Goal: Information Seeking & Learning: Learn about a topic

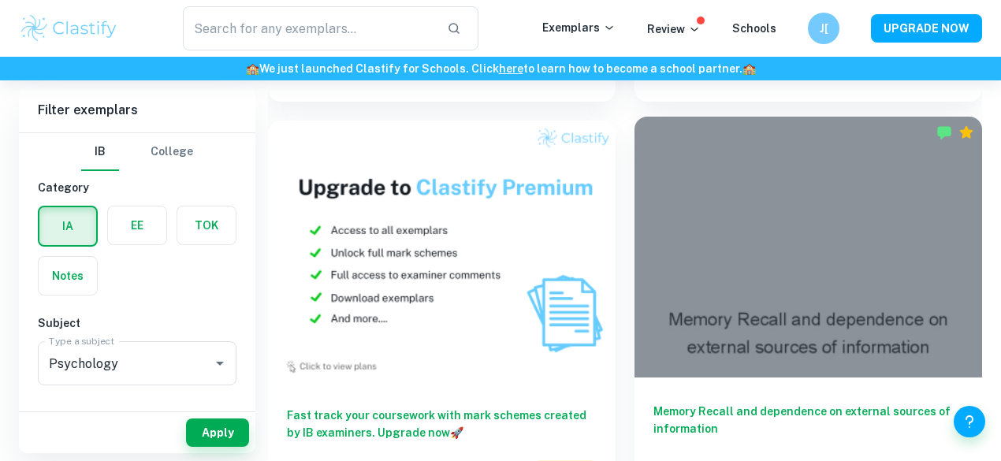
scroll to position [1698, 0]
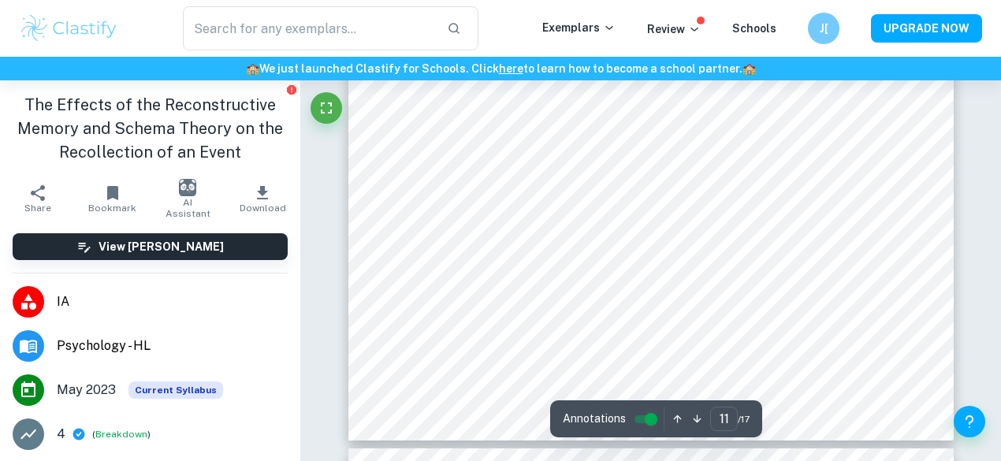
type input "12"
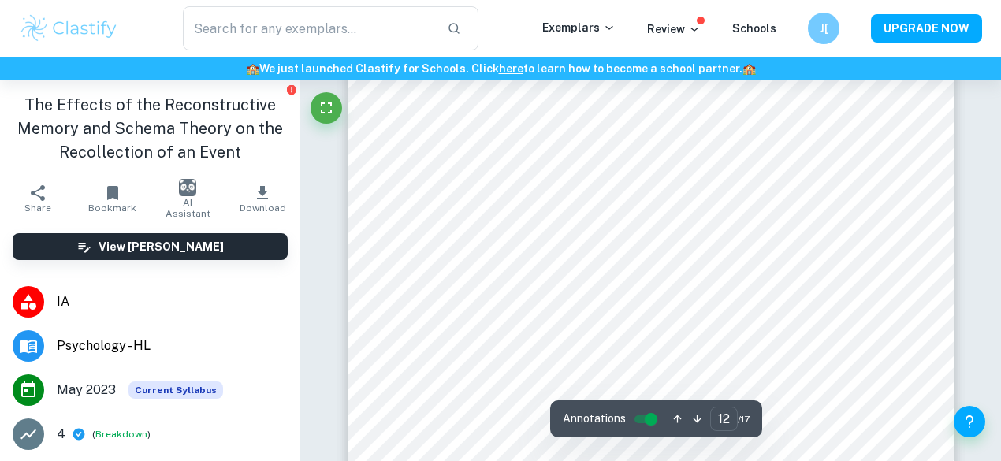
scroll to position [10053, 0]
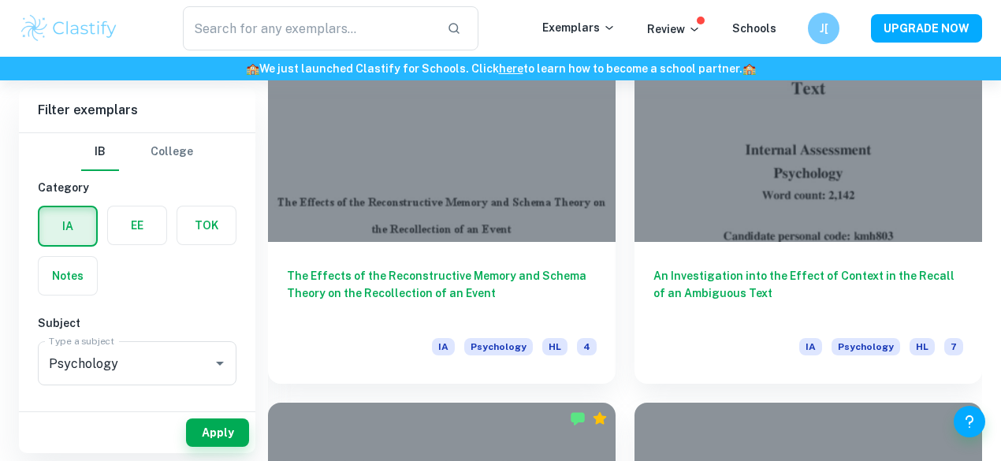
scroll to position [3079, 0]
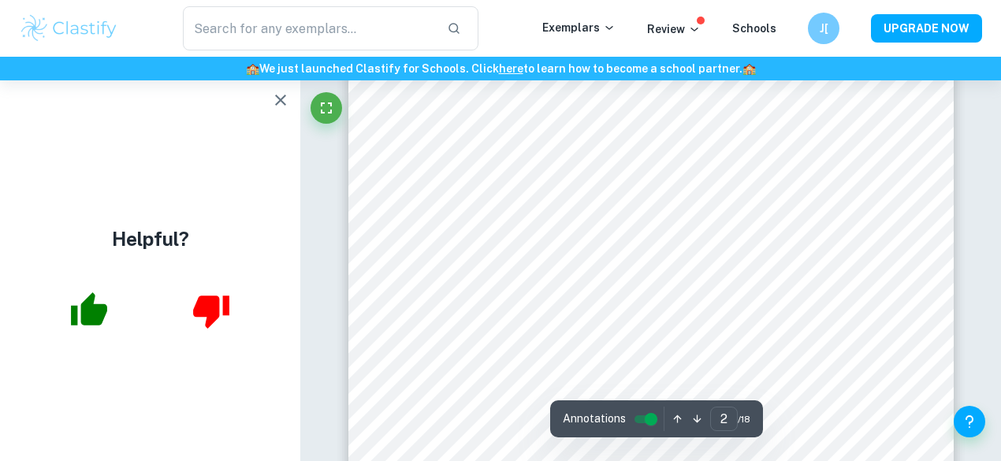
scroll to position [1331, 0]
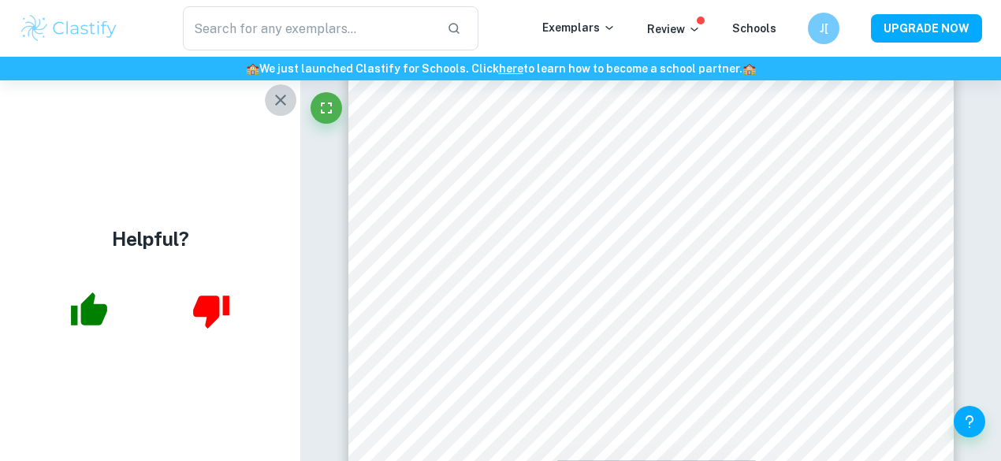
click at [283, 105] on icon "button" at bounding box center [280, 100] width 19 height 19
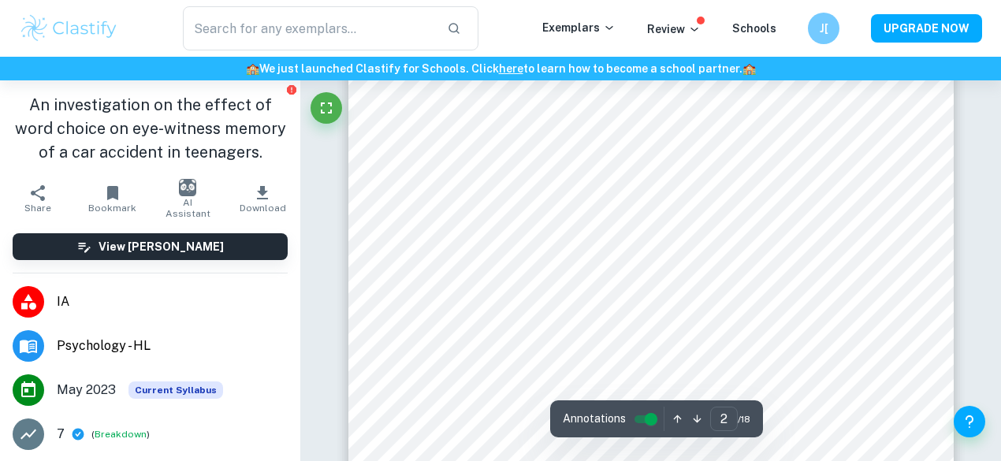
scroll to position [1337, 0]
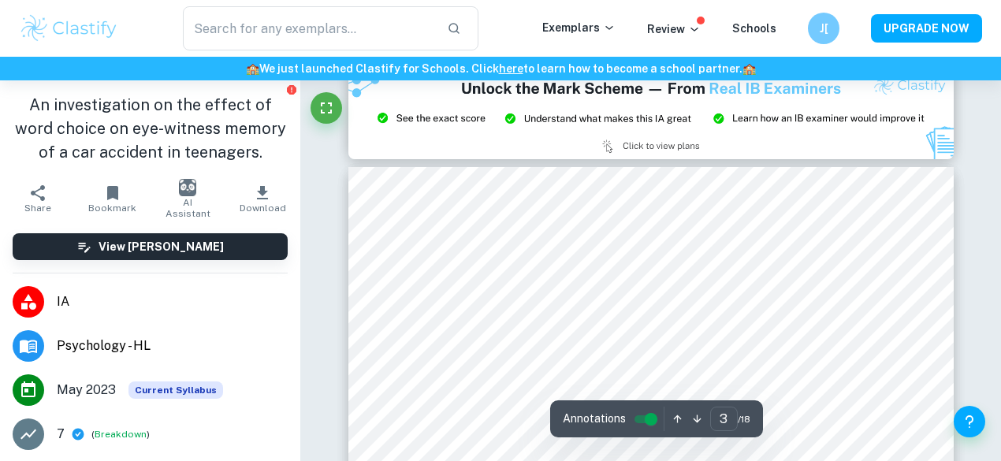
type input "2"
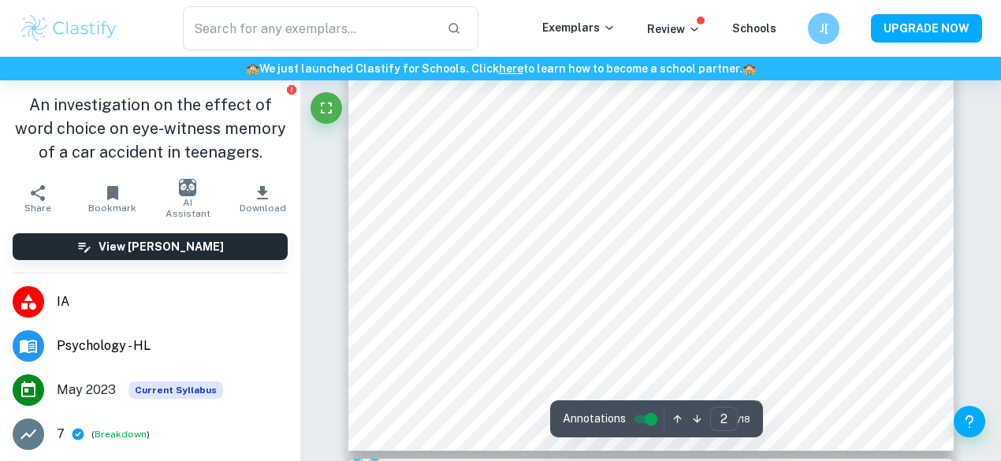
scroll to position [1407, 0]
